Goal: Task Accomplishment & Management: Complete application form

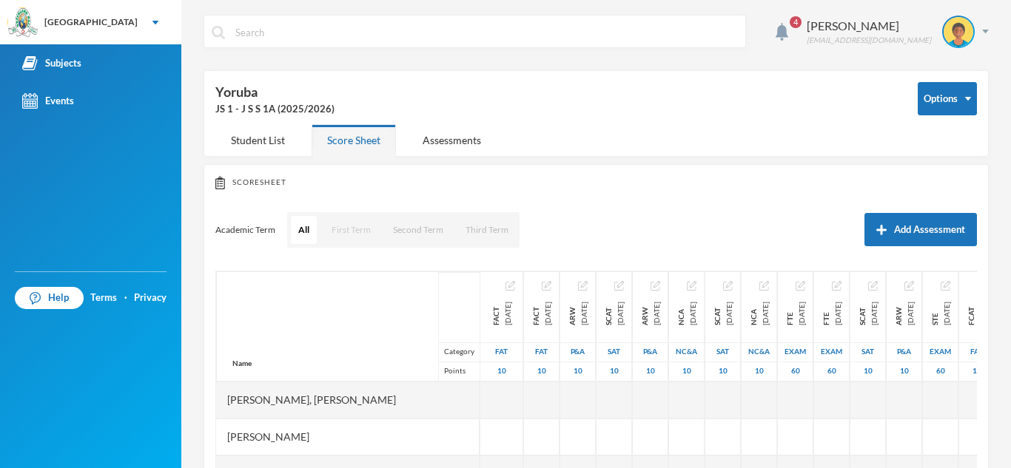
click at [356, 235] on button "First Term" at bounding box center [351, 230] width 54 height 28
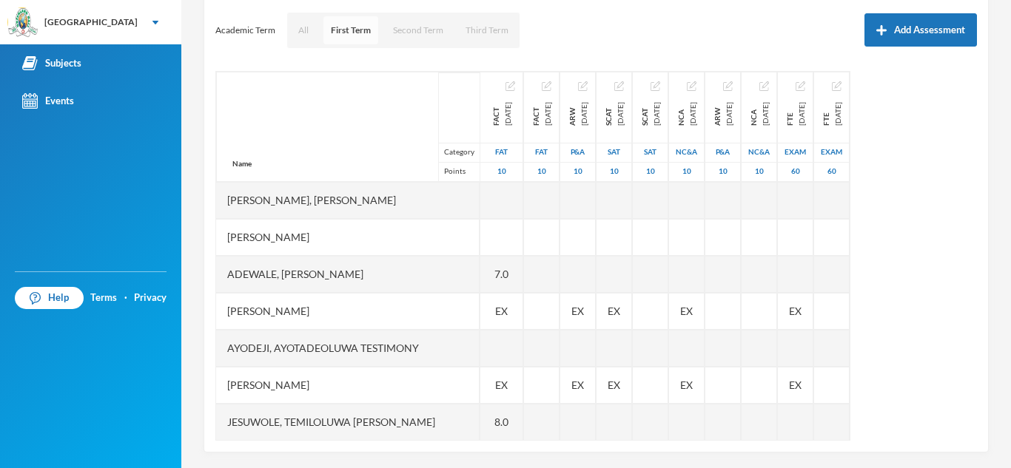
scroll to position [206, 0]
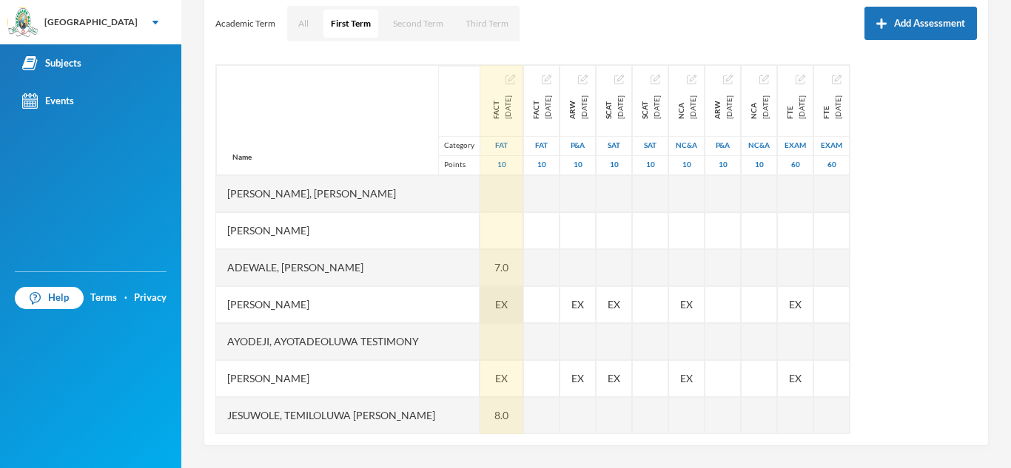
click at [480, 306] on div "EX" at bounding box center [501, 304] width 43 height 37
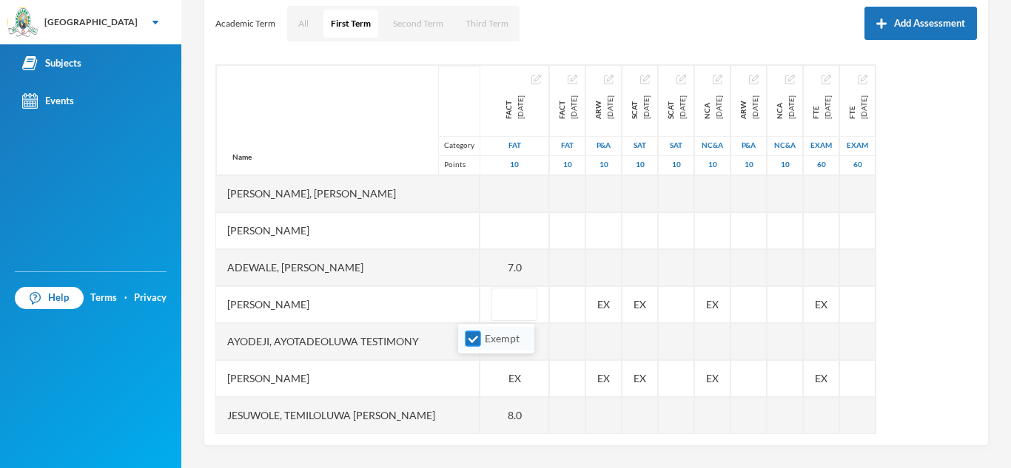
click at [471, 340] on input "Exempt" at bounding box center [473, 340] width 16 height 16
checkbox input "false"
click at [430, 301] on div "Afolabi, Victor Oluwasemilore" at bounding box center [347, 304] width 263 height 37
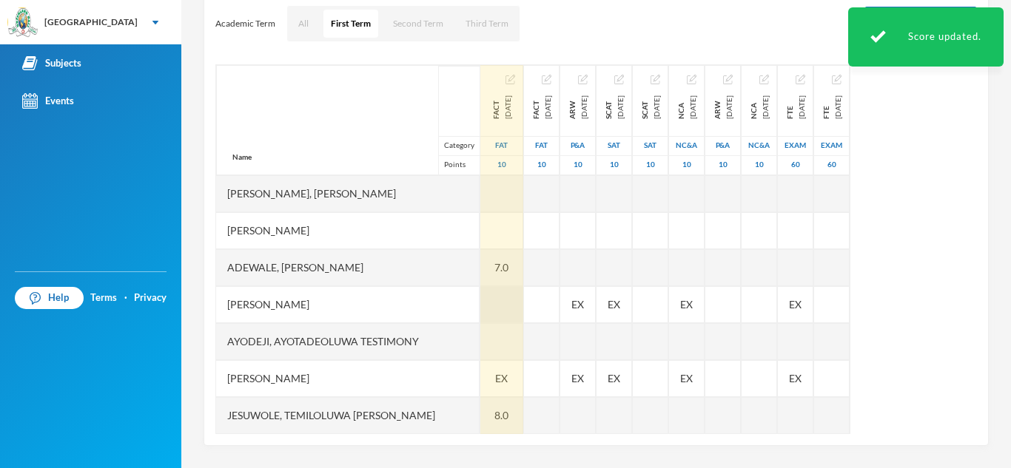
click at [480, 314] on div at bounding box center [501, 304] width 43 height 37
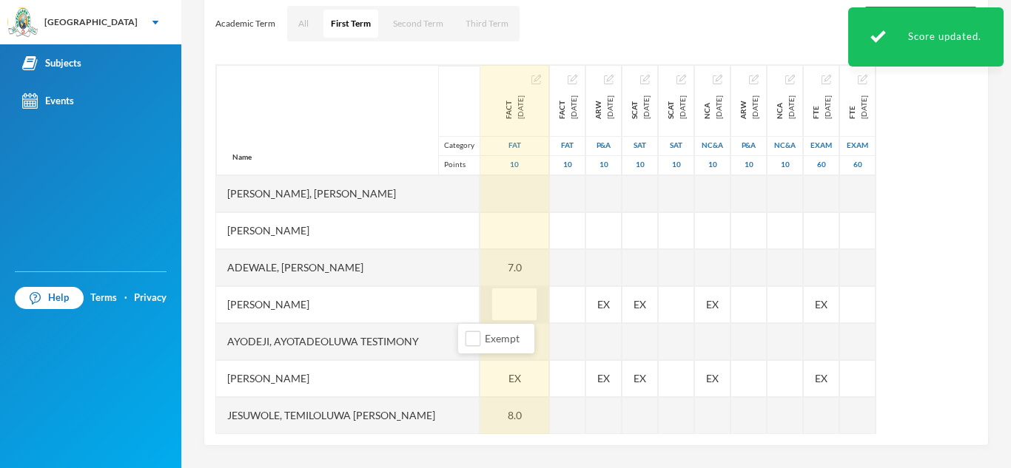
type input "7"
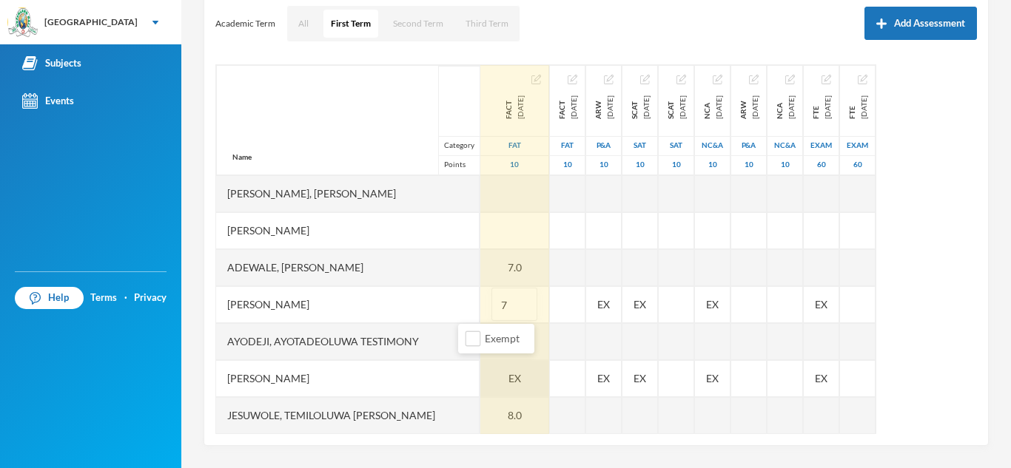
click at [480, 380] on div "EX" at bounding box center [514, 378] width 69 height 37
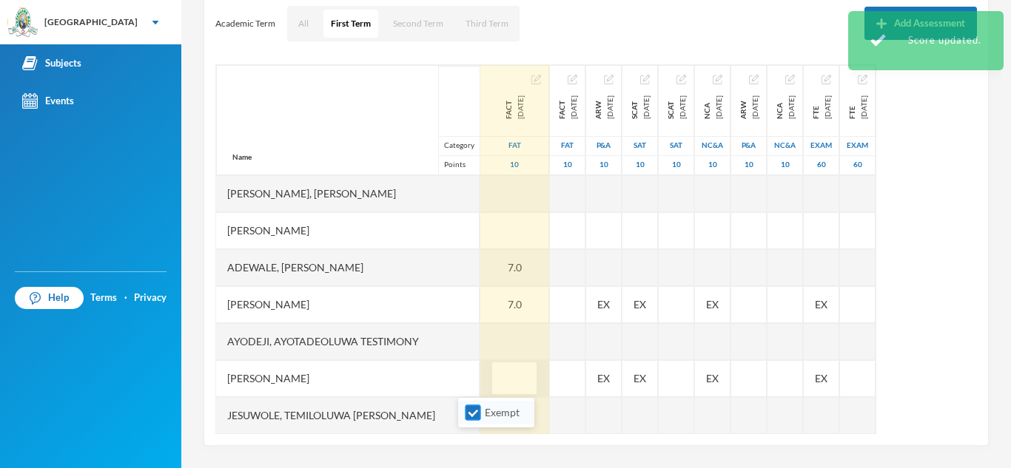
click at [474, 414] on input "Exempt" at bounding box center [473, 414] width 16 height 16
checkbox input "false"
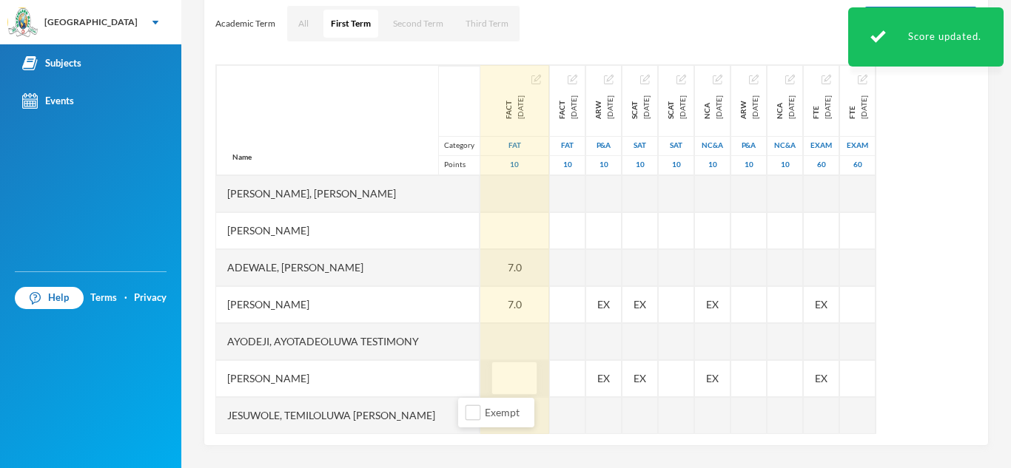
click at [425, 389] on div "Hassan, Daniel Oluwajuwon" at bounding box center [347, 378] width 263 height 37
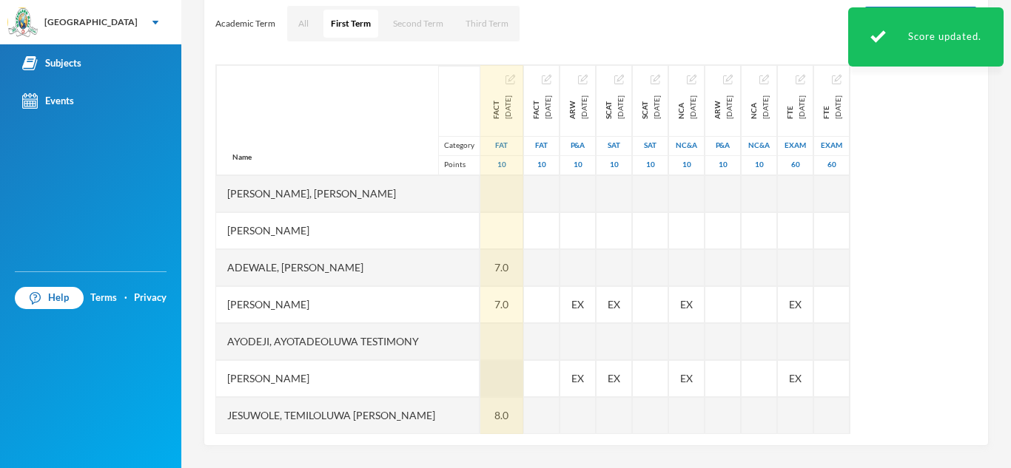
click at [480, 377] on div at bounding box center [501, 378] width 43 height 37
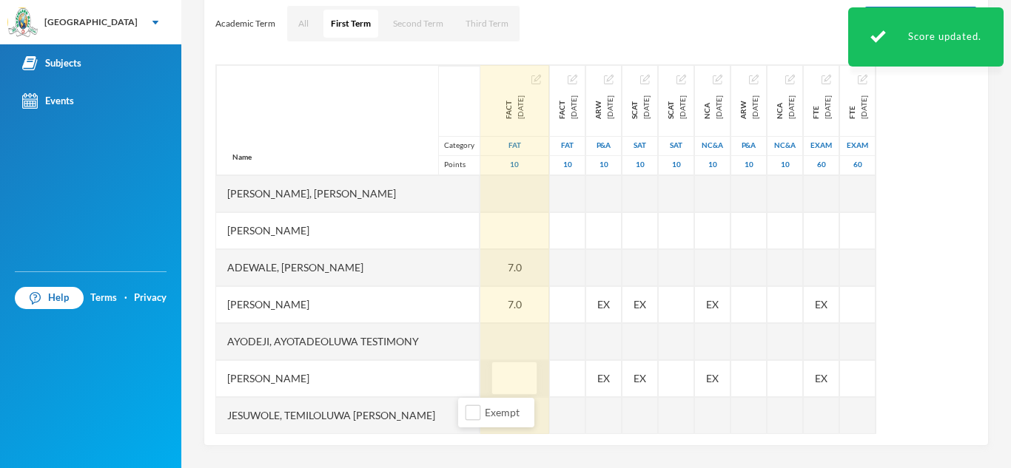
type input "9"
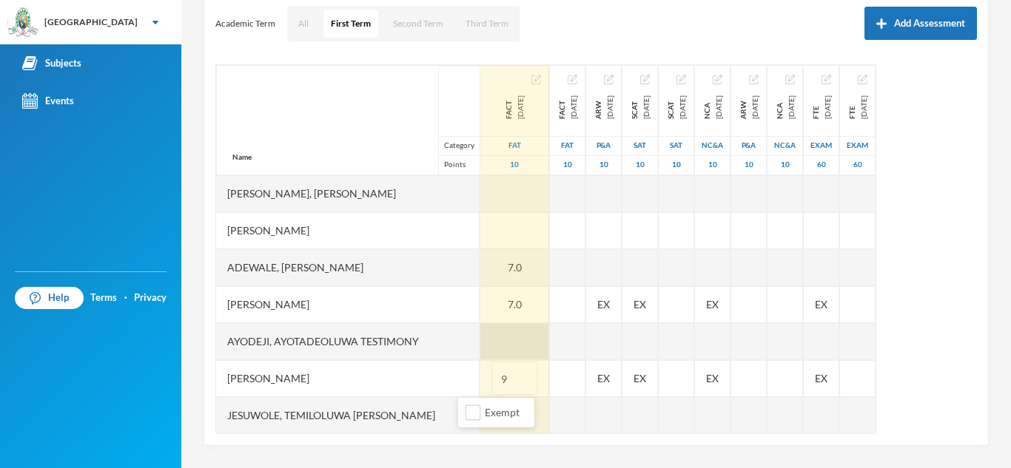
click at [480, 347] on div at bounding box center [514, 341] width 69 height 37
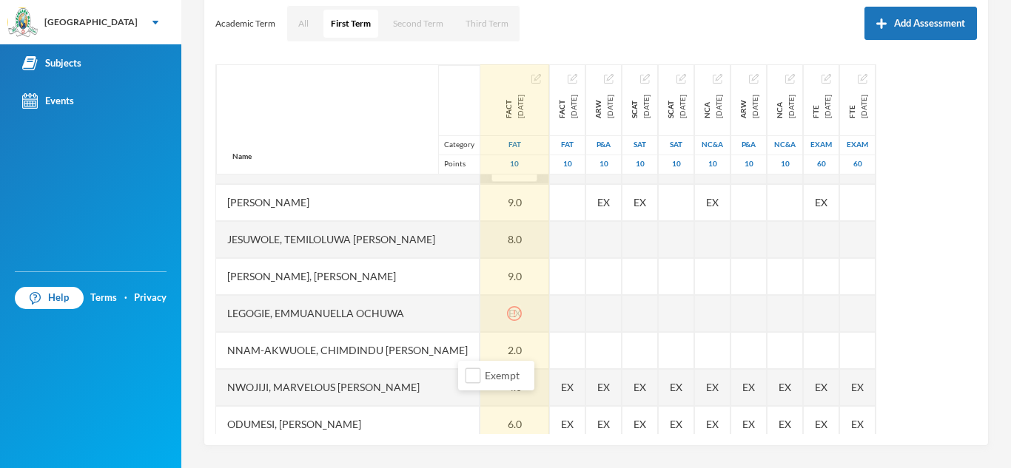
scroll to position [177, 0]
click at [493, 315] on div "EX" at bounding box center [514, 313] width 69 height 37
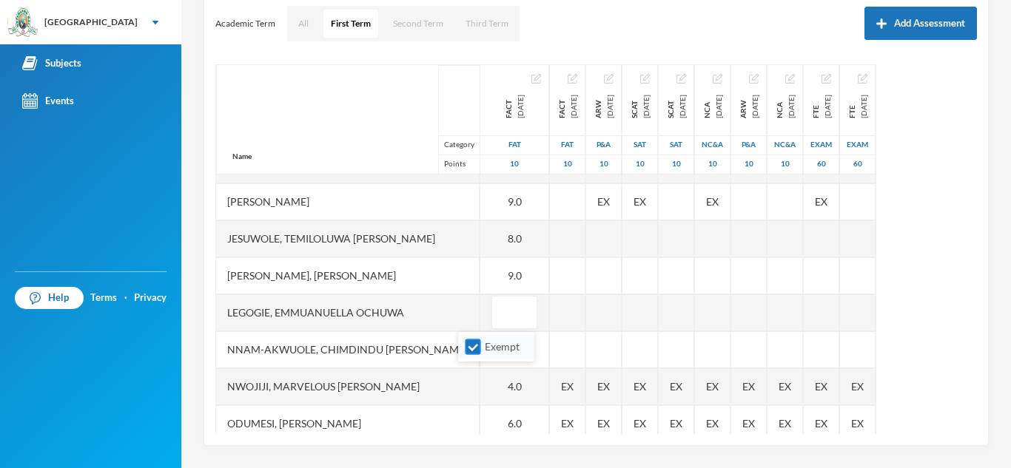
click at [480, 346] on input "Exempt" at bounding box center [473, 348] width 16 height 16
checkbox input "false"
click at [423, 312] on div "Legogie, Emmuanuella Ochuwa" at bounding box center [347, 313] width 263 height 37
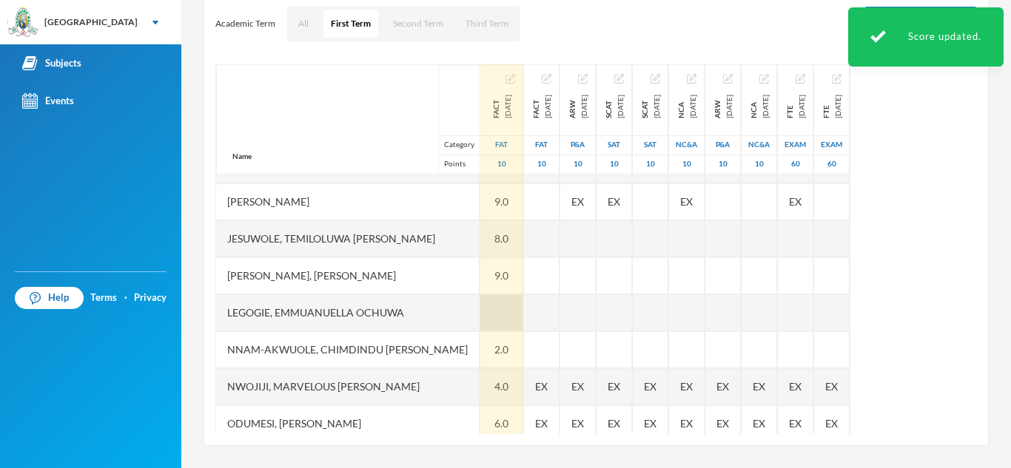
click at [480, 307] on div at bounding box center [501, 313] width 43 height 37
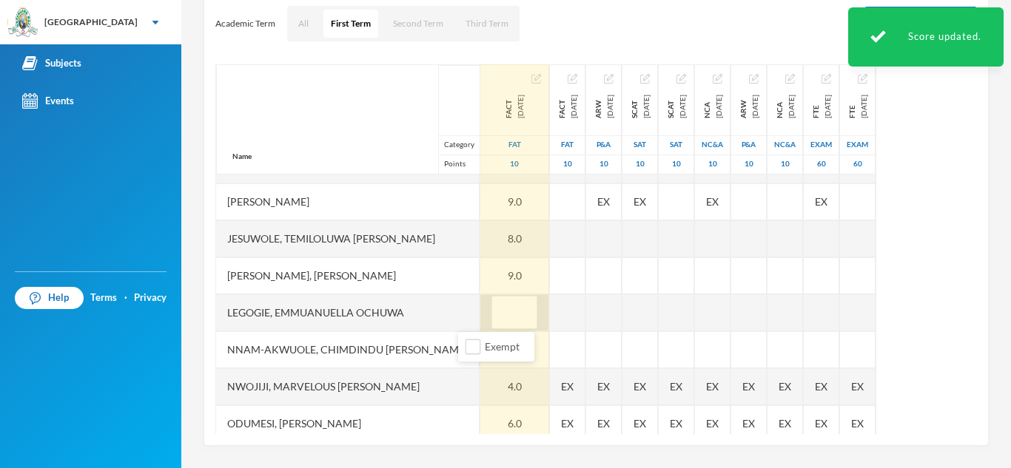
type input "5"
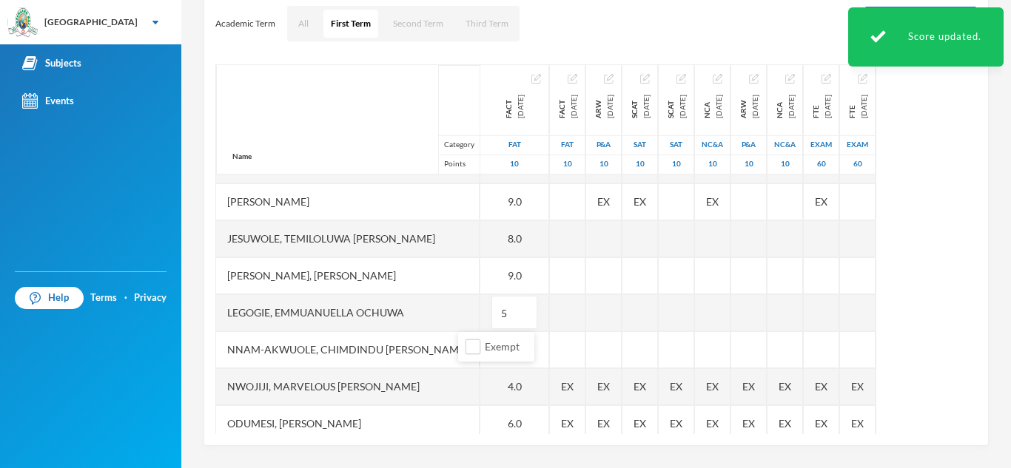
click at [437, 308] on div "Legogie, Emmuanuella Ochuwa" at bounding box center [347, 313] width 263 height 37
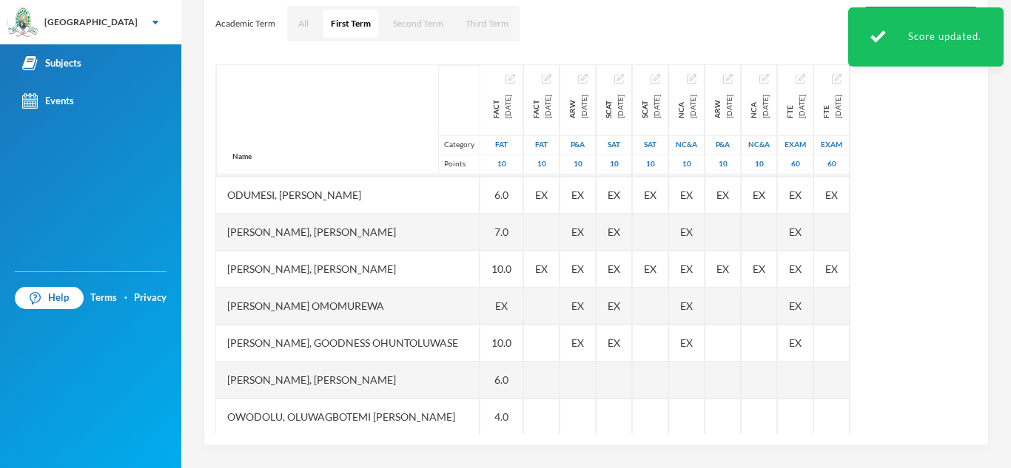
scroll to position [410, 0]
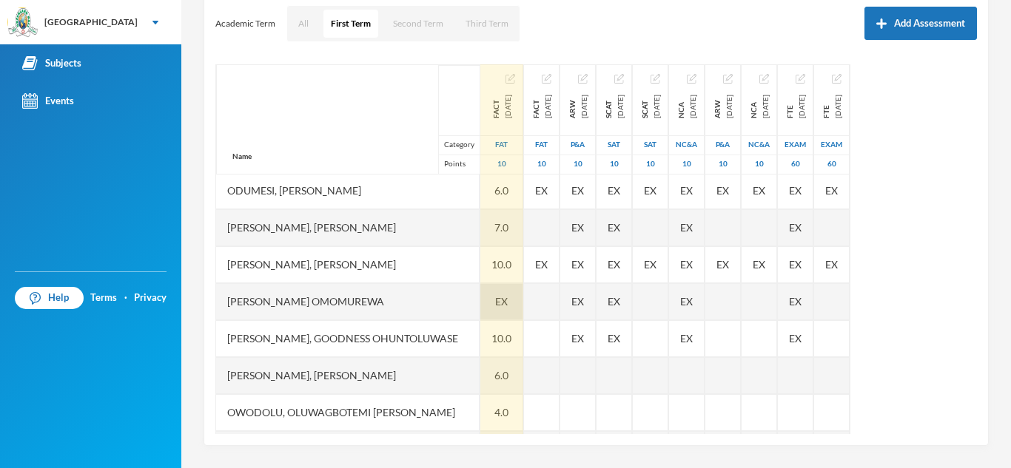
click at [495, 303] on span "EX" at bounding box center [501, 302] width 13 height 16
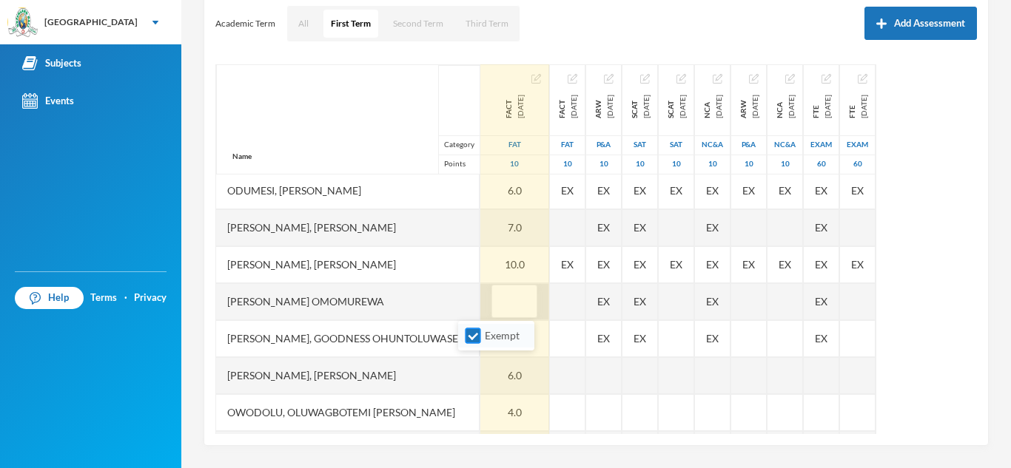
click at [470, 337] on input "Exempt" at bounding box center [473, 337] width 16 height 16
checkbox input "false"
click at [432, 305] on div "Oloyede, Tamilore Omomurewa" at bounding box center [347, 301] width 263 height 37
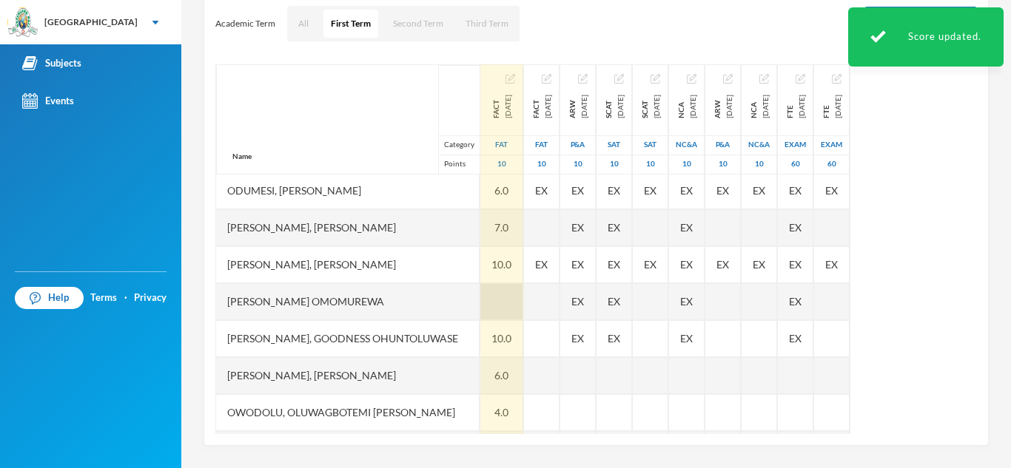
click at [480, 294] on div at bounding box center [501, 301] width 43 height 37
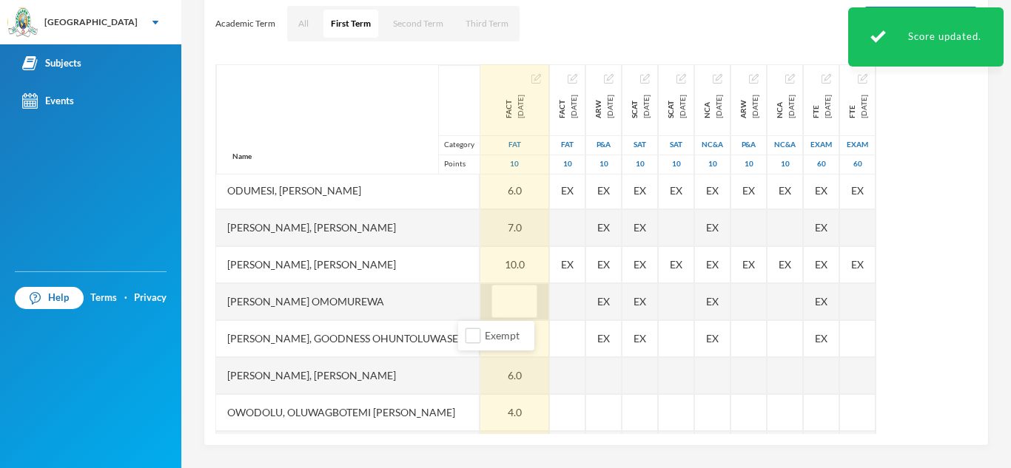
type input "6"
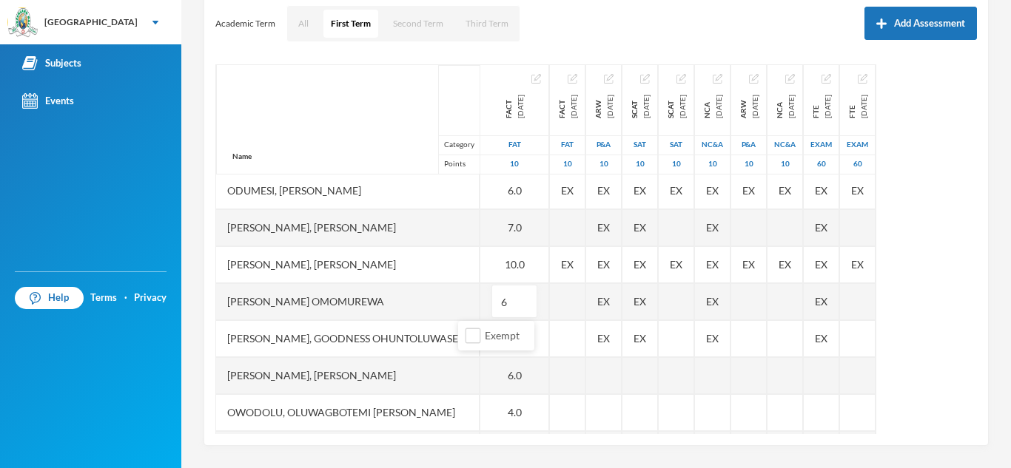
click at [427, 305] on div "Oloyede, Tamilore Omomurewa" at bounding box center [347, 301] width 263 height 37
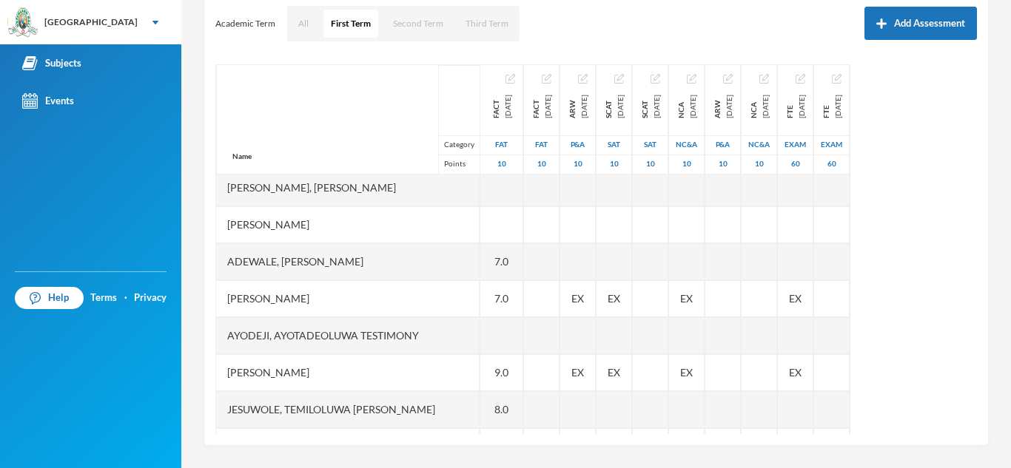
scroll to position [0, 0]
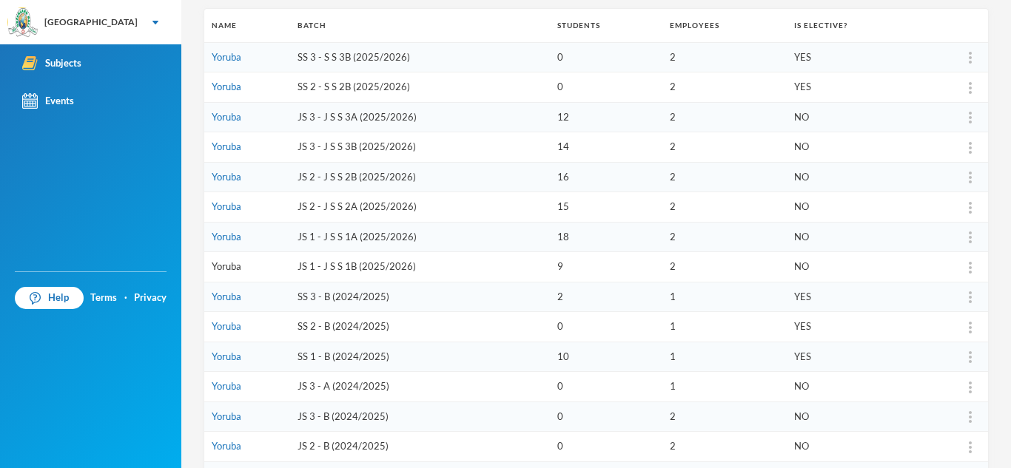
click at [224, 266] on link "Yoruba" at bounding box center [227, 266] width 30 height 12
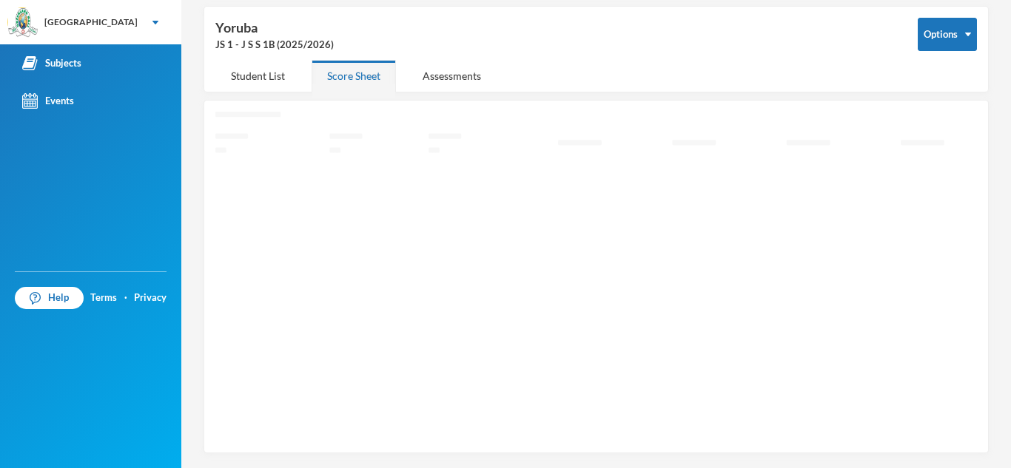
scroll to position [64, 0]
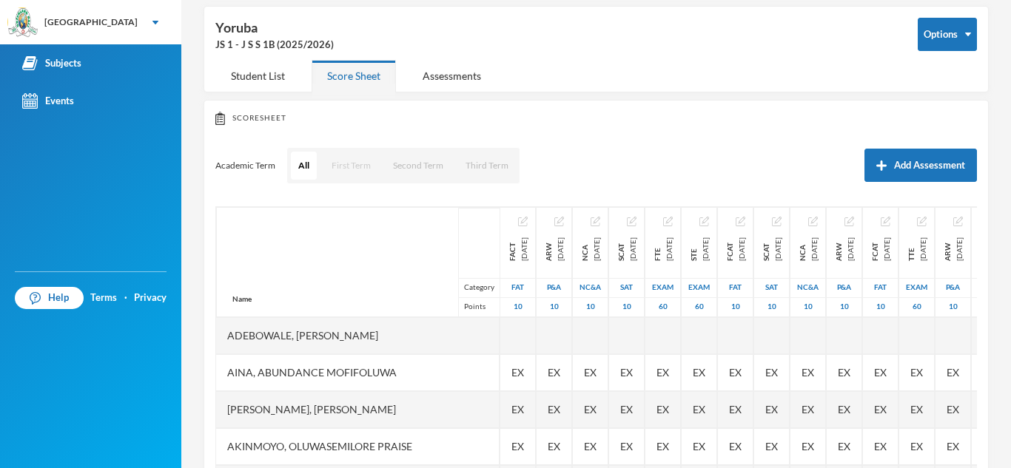
click at [353, 167] on button "First Term" at bounding box center [351, 166] width 54 height 28
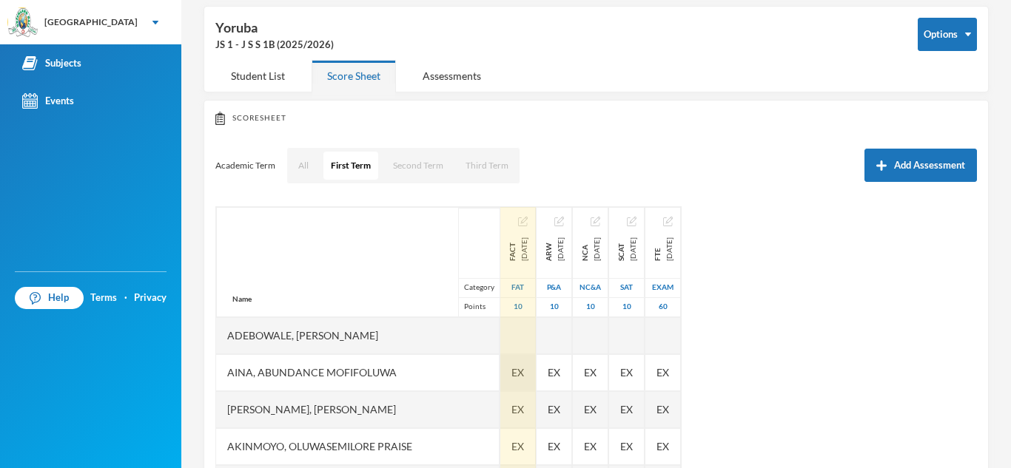
click at [511, 375] on span "EX" at bounding box center [517, 373] width 13 height 16
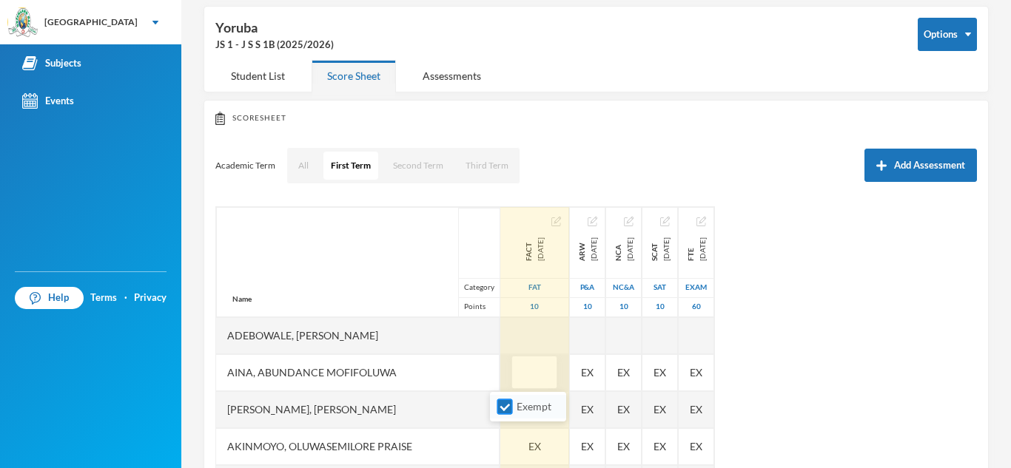
click at [508, 406] on input "Exempt" at bounding box center [505, 408] width 16 height 16
checkbox input "false"
click at [460, 379] on div "Aina, Abundance Mofifoluwa" at bounding box center [357, 372] width 283 height 37
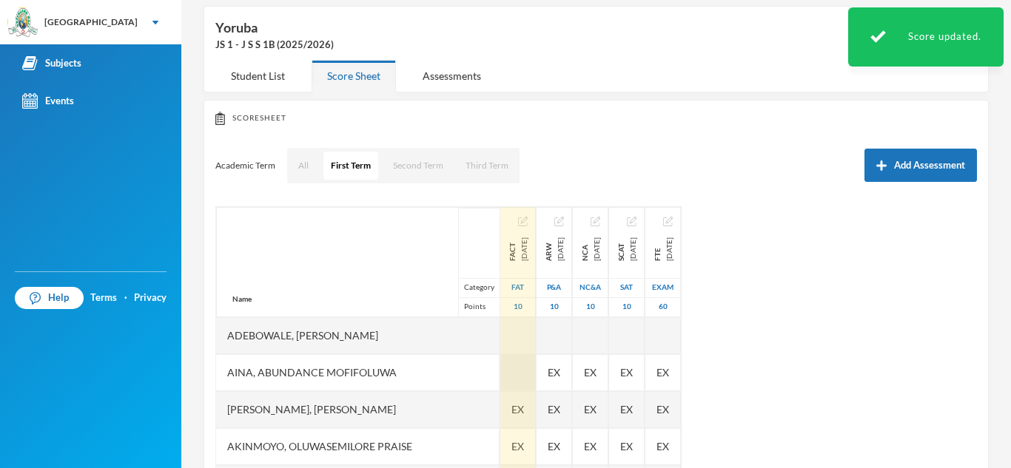
click at [502, 387] on div at bounding box center [518, 372] width 36 height 37
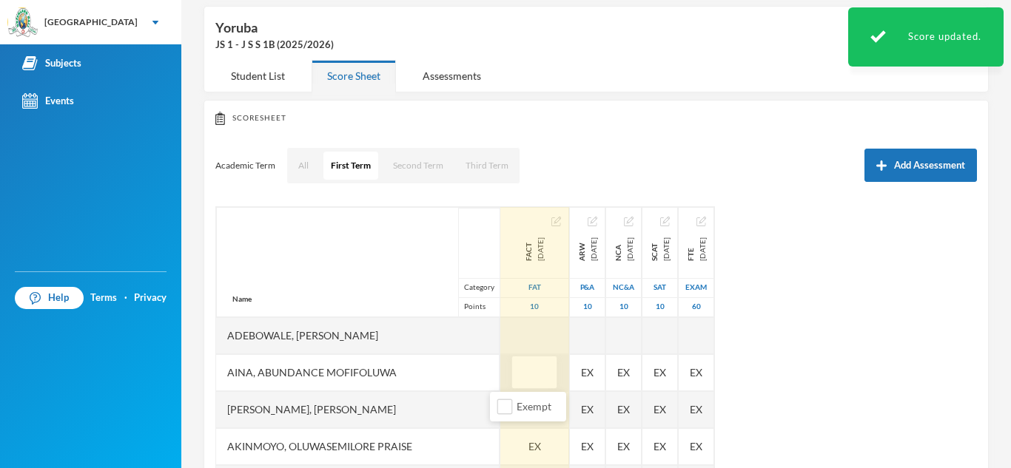
type input "4"
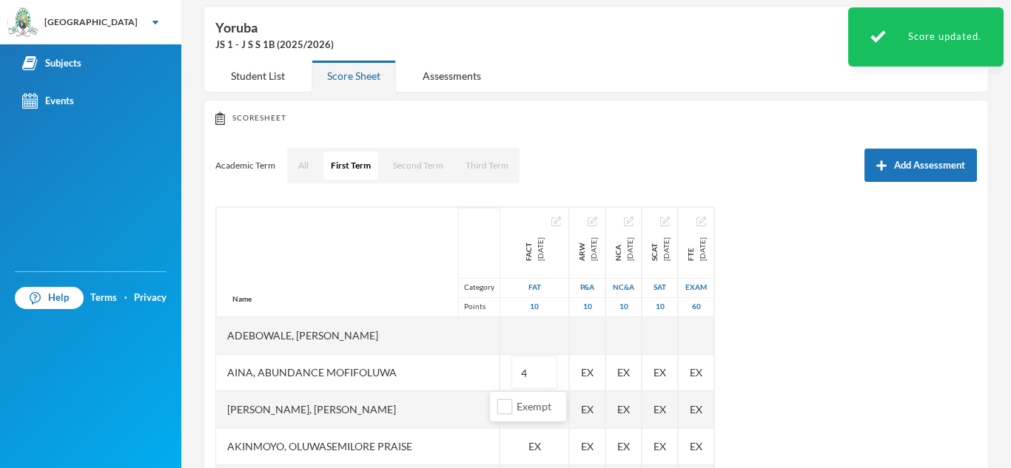
click at [396, 275] on div "Name Category Points" at bounding box center [357, 262] width 283 height 110
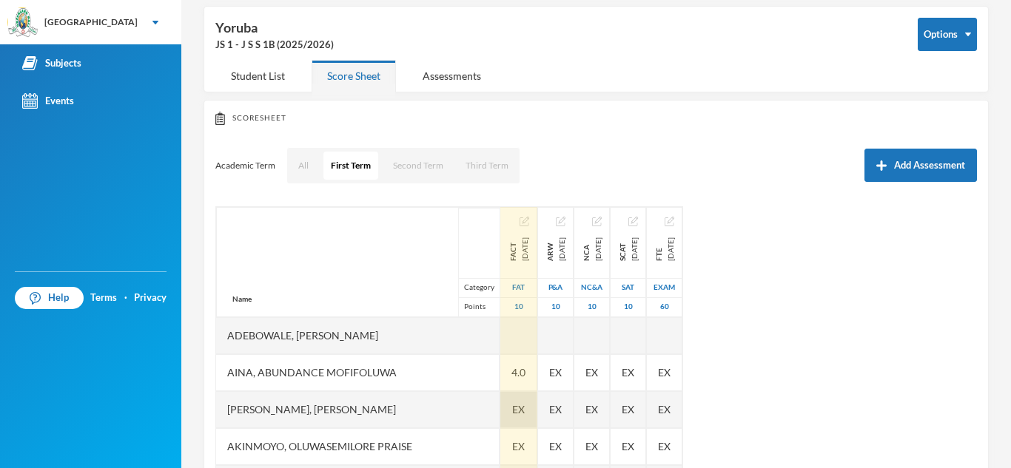
click at [512, 403] on span "EX" at bounding box center [518, 410] width 13 height 16
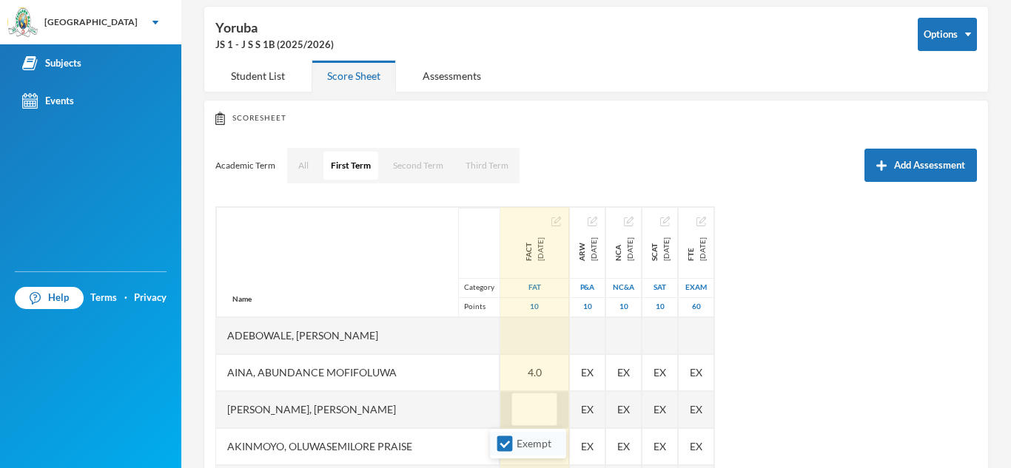
click at [509, 452] on li "Exempt" at bounding box center [528, 444] width 76 height 24
click at [506, 448] on input "Exempt" at bounding box center [505, 445] width 16 height 16
checkbox input "false"
click at [462, 404] on div "Akinjiyan, Aderibigbe John" at bounding box center [357, 409] width 283 height 37
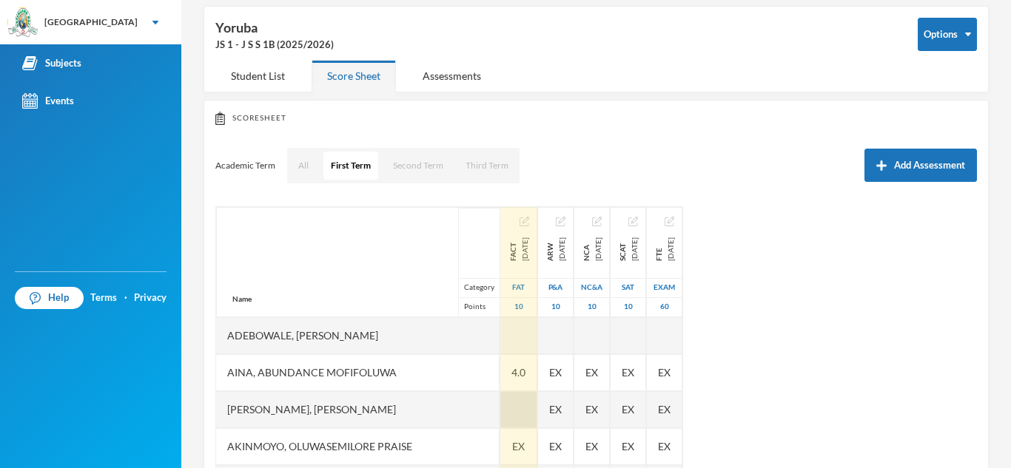
click at [500, 400] on div at bounding box center [518, 409] width 37 height 37
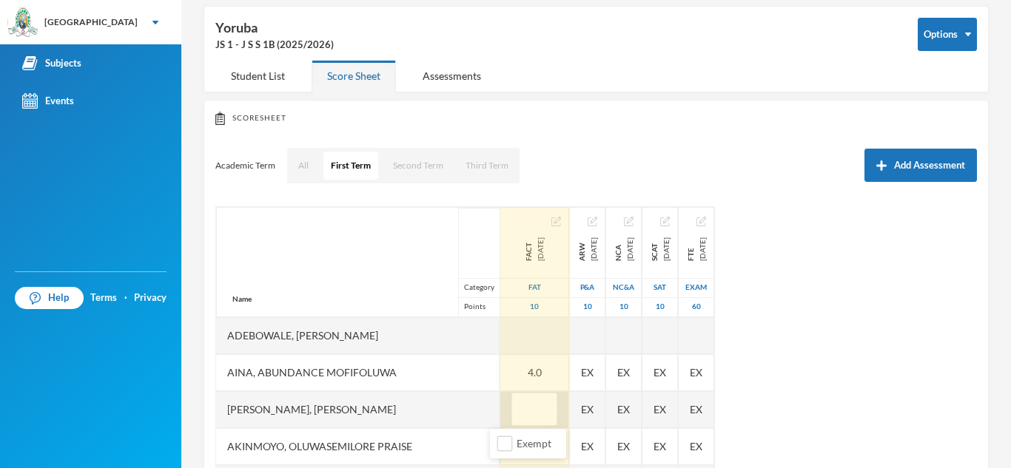
type input "6"
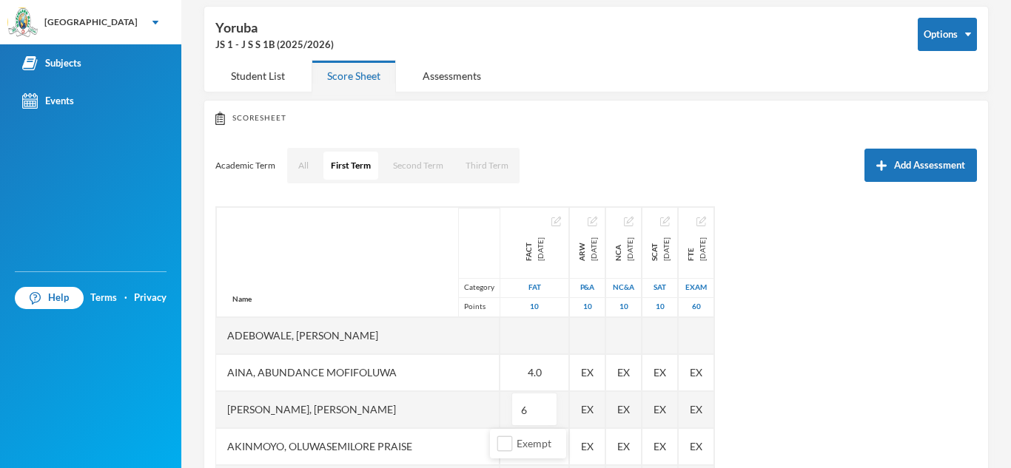
click at [463, 419] on div "Akinjiyan, Aderibigbe John" at bounding box center [357, 409] width 283 height 37
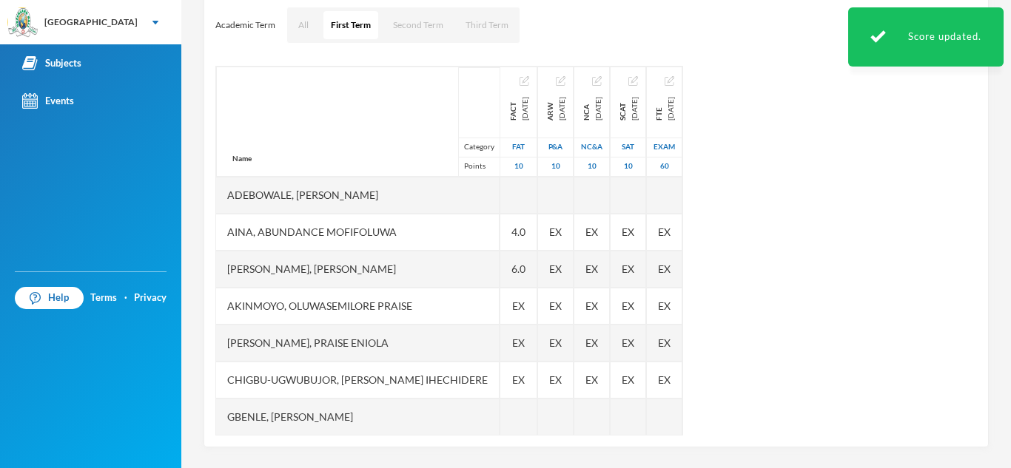
scroll to position [206, 0]
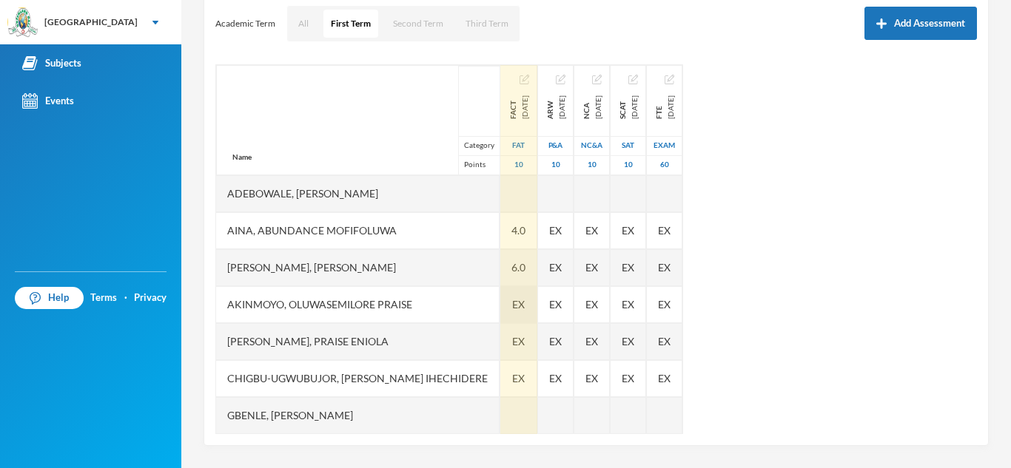
click at [512, 300] on span "EX" at bounding box center [518, 305] width 13 height 16
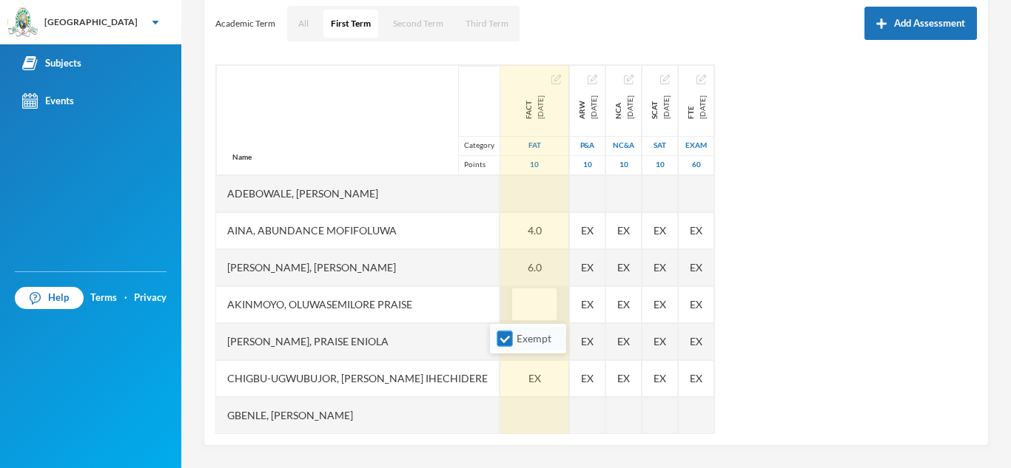
click at [502, 340] on input "Exempt" at bounding box center [505, 340] width 16 height 16
checkbox input "false"
